Goal: Task Accomplishment & Management: Manage account settings

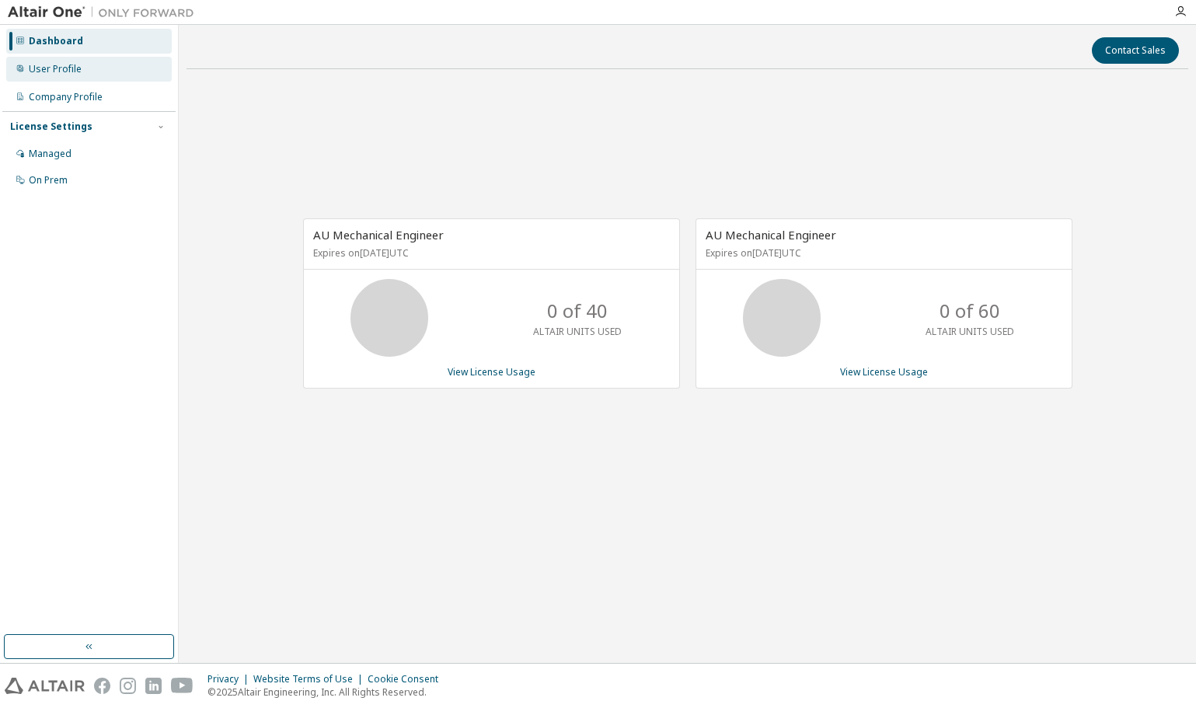
click at [71, 77] on div "User Profile" at bounding box center [89, 69] width 166 height 25
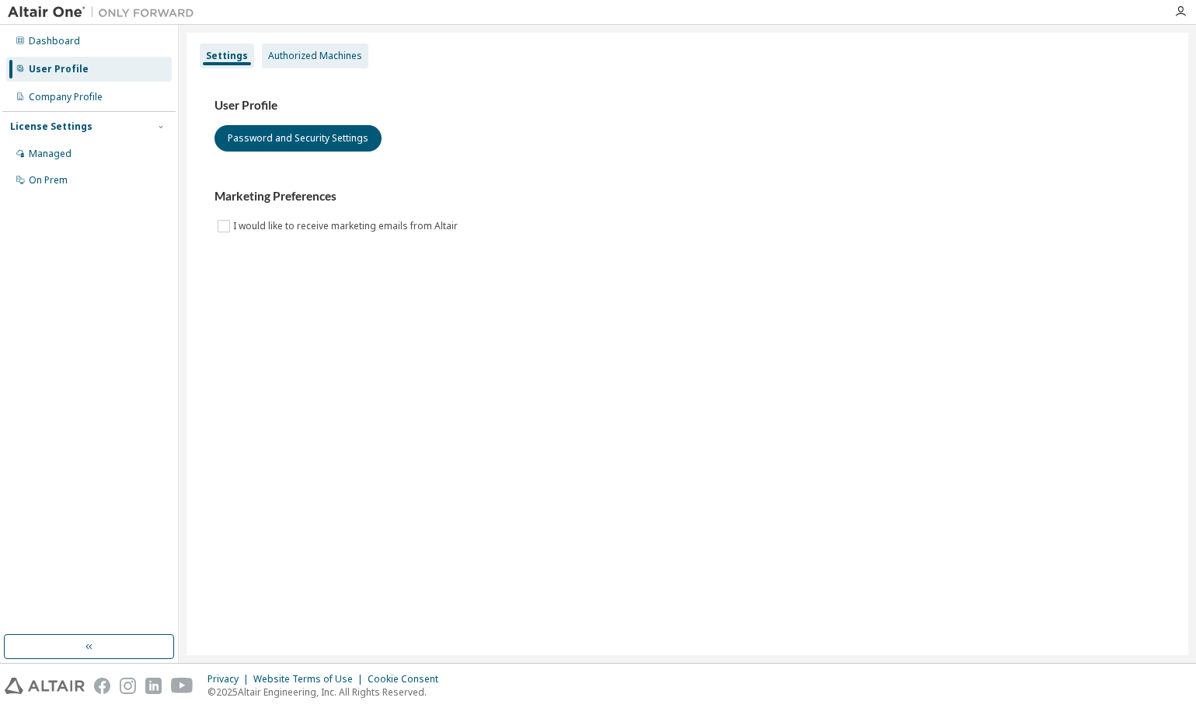
click at [307, 63] on div "Authorized Machines" at bounding box center [315, 56] width 106 height 25
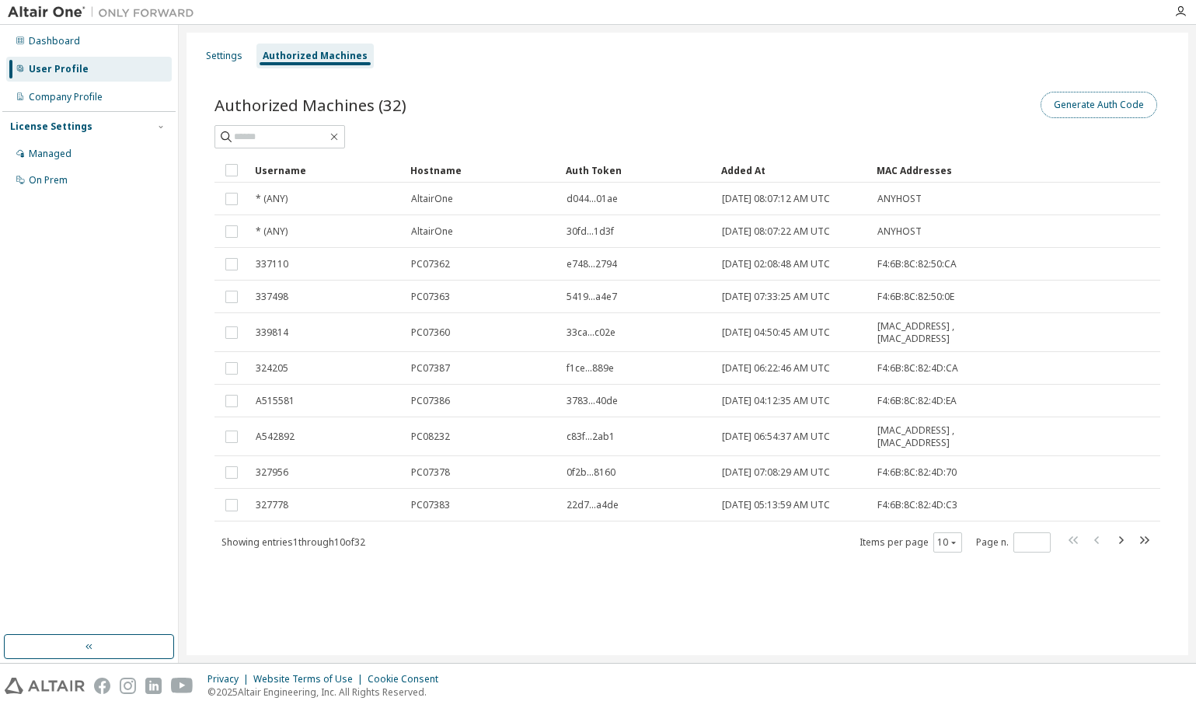
click at [1118, 110] on button "Generate Auth Code" at bounding box center [1098, 105] width 117 height 26
